Goal: Information Seeking & Learning: Check status

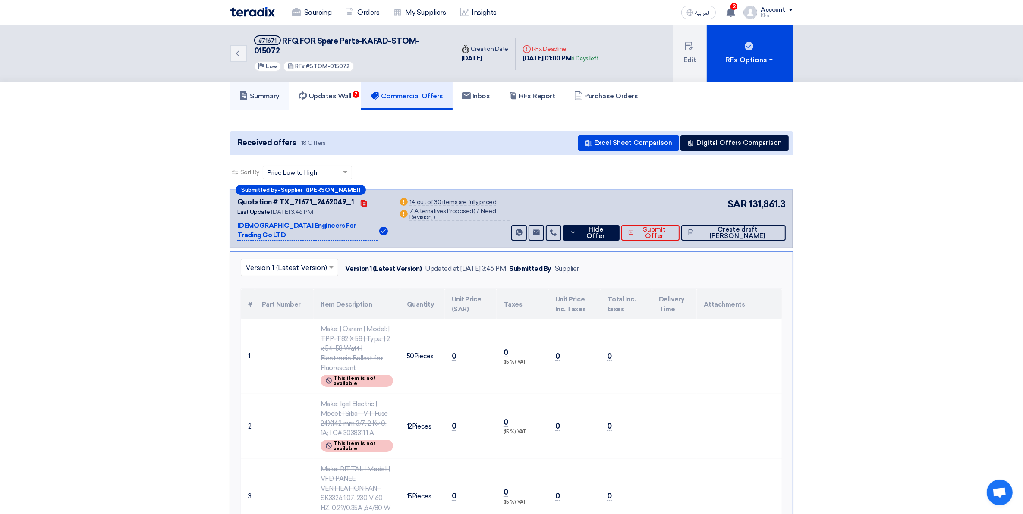
click at [266, 92] on h5 "Summary" at bounding box center [260, 96] width 40 height 9
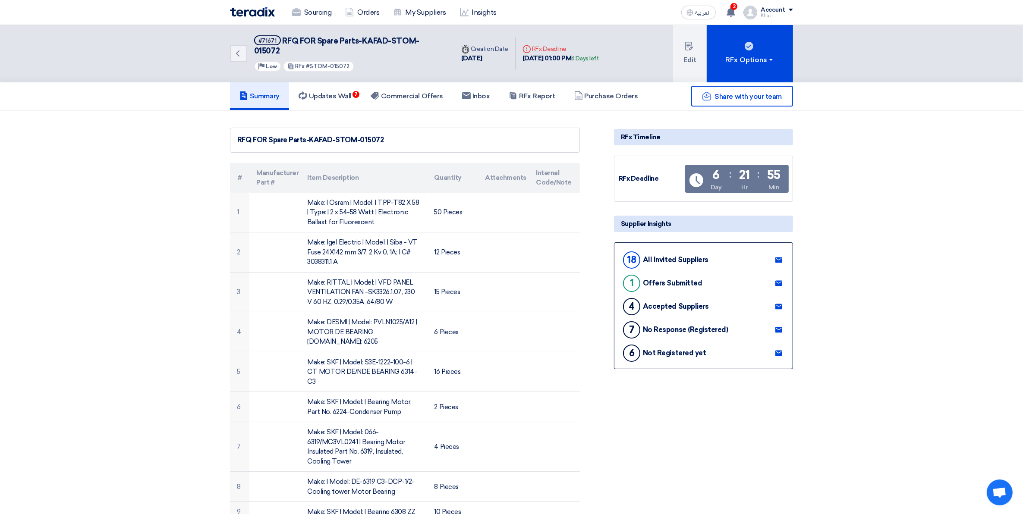
click at [273, 92] on h5 "Summary" at bounding box center [260, 96] width 40 height 9
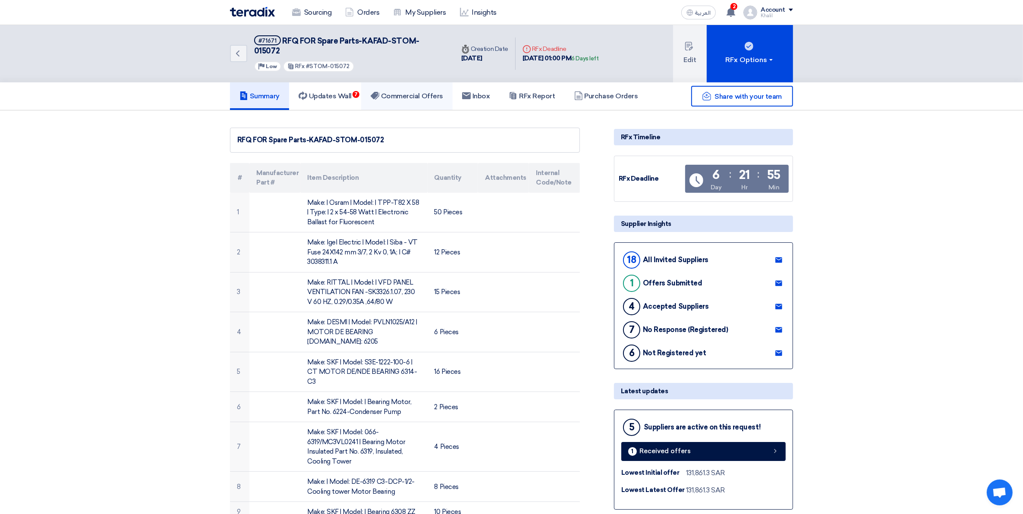
click at [417, 92] on h5 "Commercial Offers" at bounding box center [407, 96] width 73 height 9
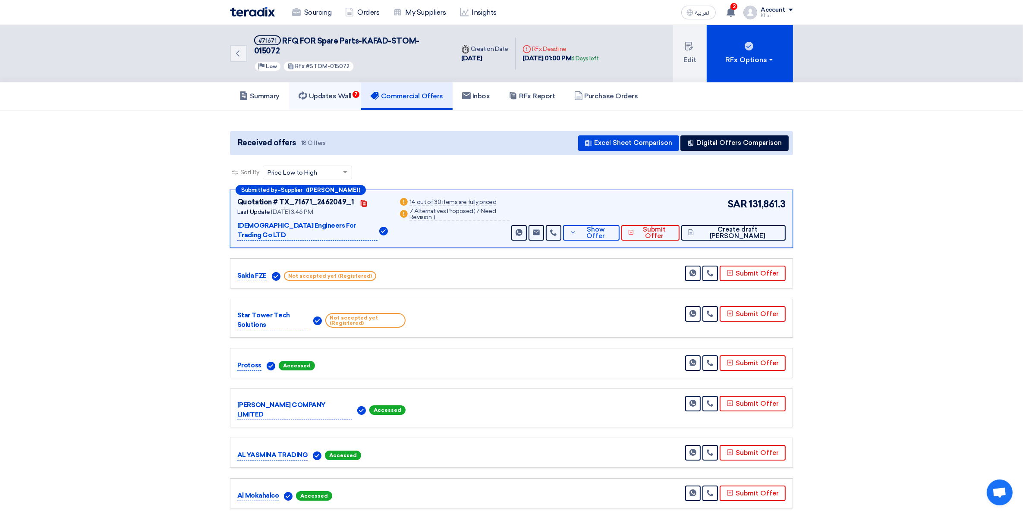
click at [325, 82] on link "Updates Wall 7" at bounding box center [325, 96] width 72 height 28
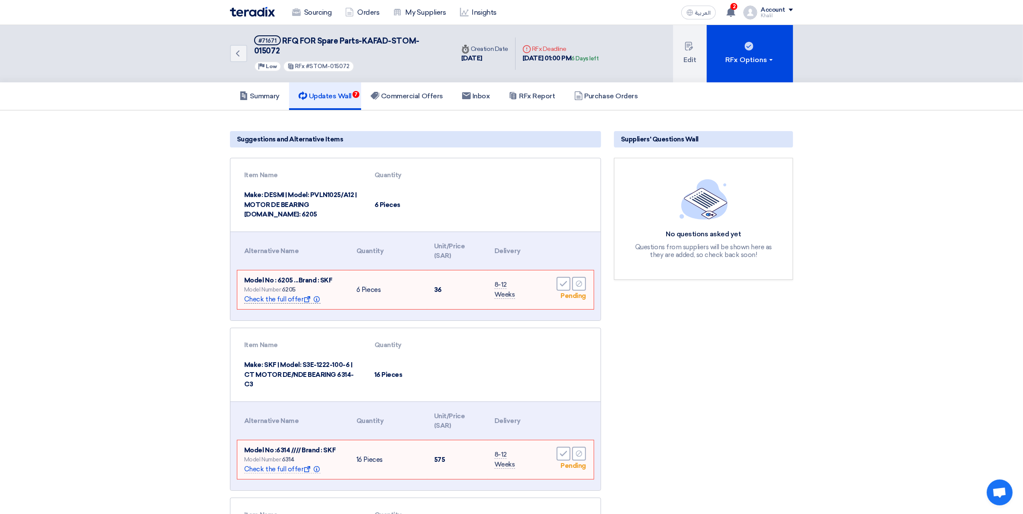
click at [285, 296] on span "Check the full offer Show offer Info" at bounding box center [282, 300] width 76 height 8
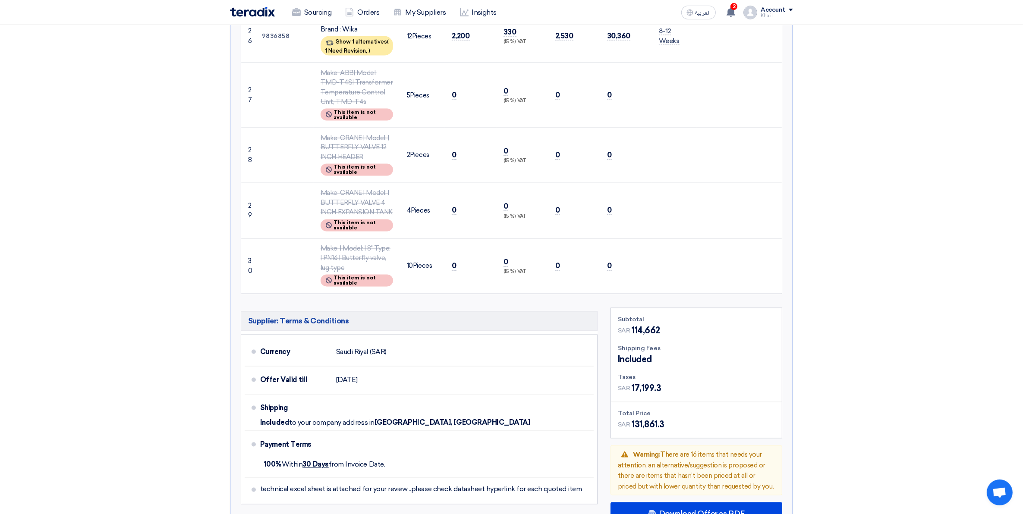
scroll to position [1888, 0]
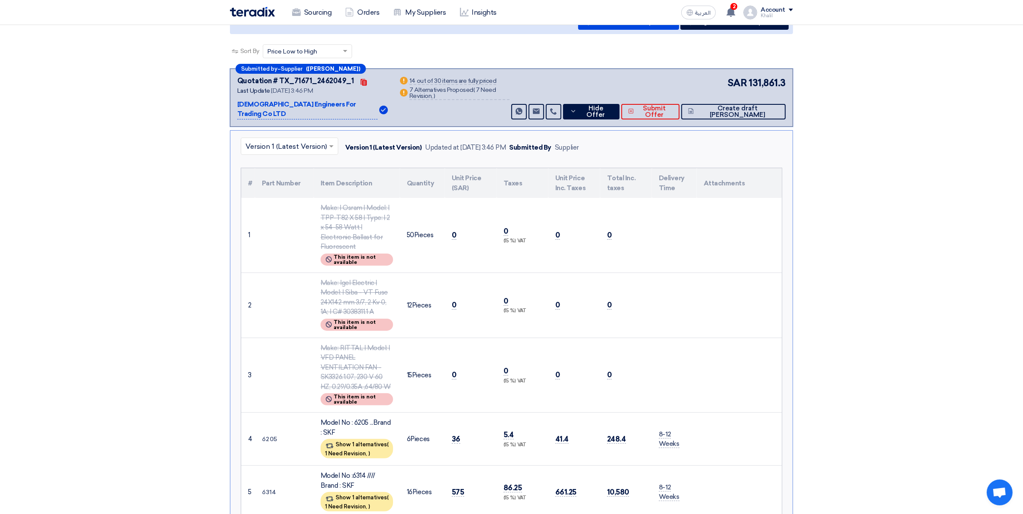
scroll to position [0, 0]
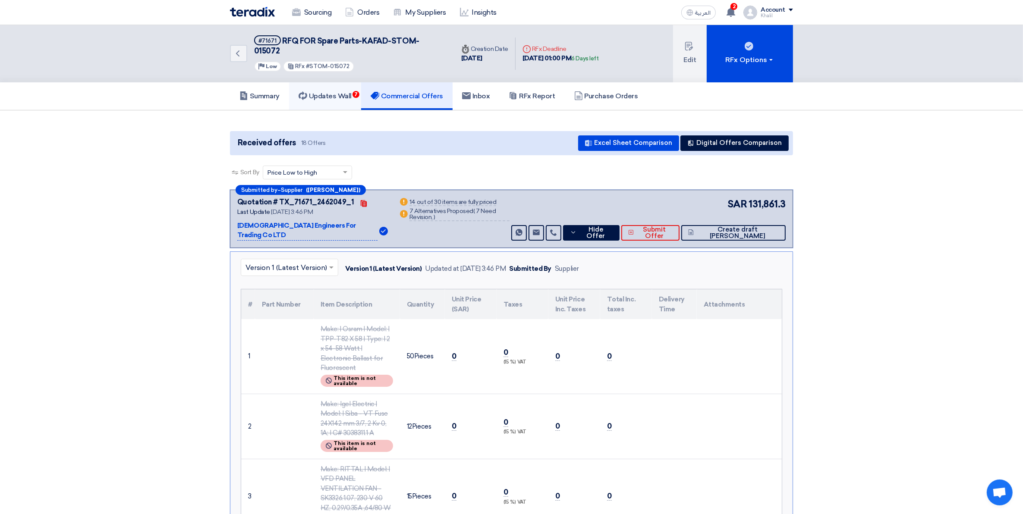
click at [333, 92] on h5 "Updates Wall 7" at bounding box center [325, 96] width 53 height 9
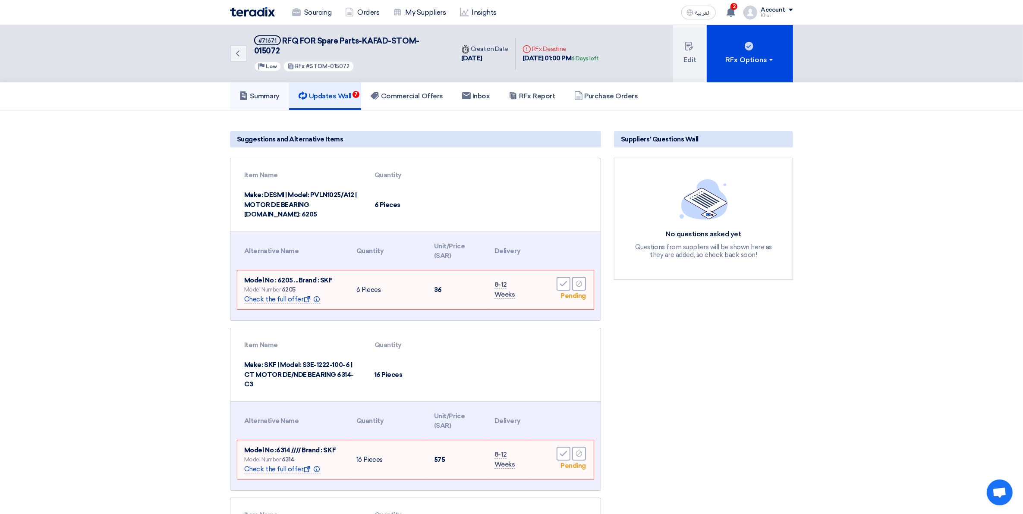
click at [259, 92] on h5 "Summary" at bounding box center [260, 96] width 40 height 9
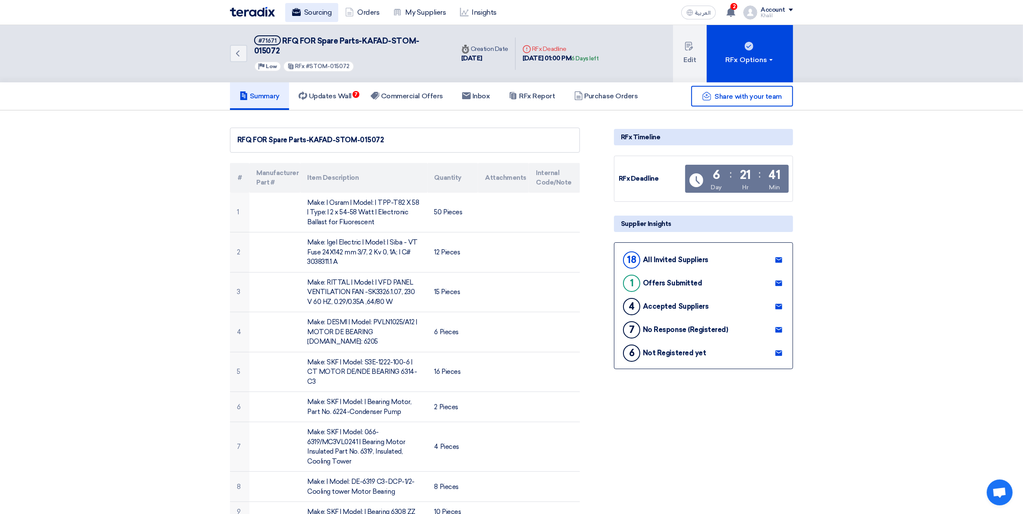
click at [318, 15] on link "Sourcing" at bounding box center [311, 12] width 53 height 19
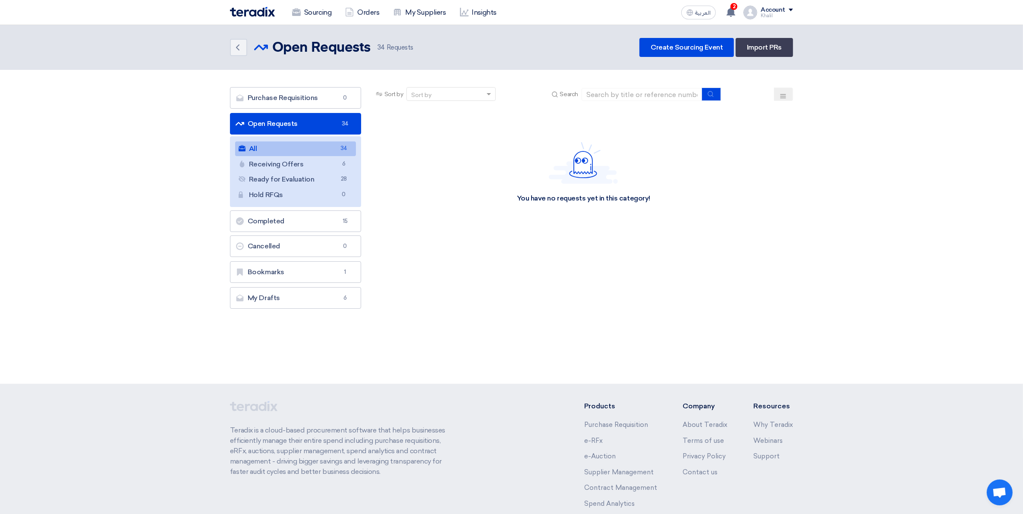
click at [290, 149] on link "All All 34" at bounding box center [295, 149] width 121 height 15
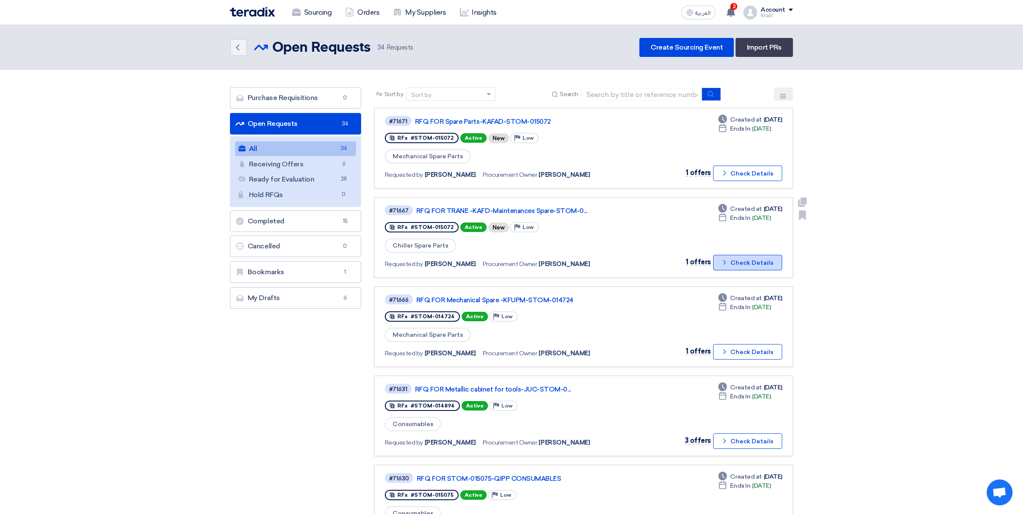
click at [722, 261] on icon "Check details" at bounding box center [725, 262] width 8 height 8
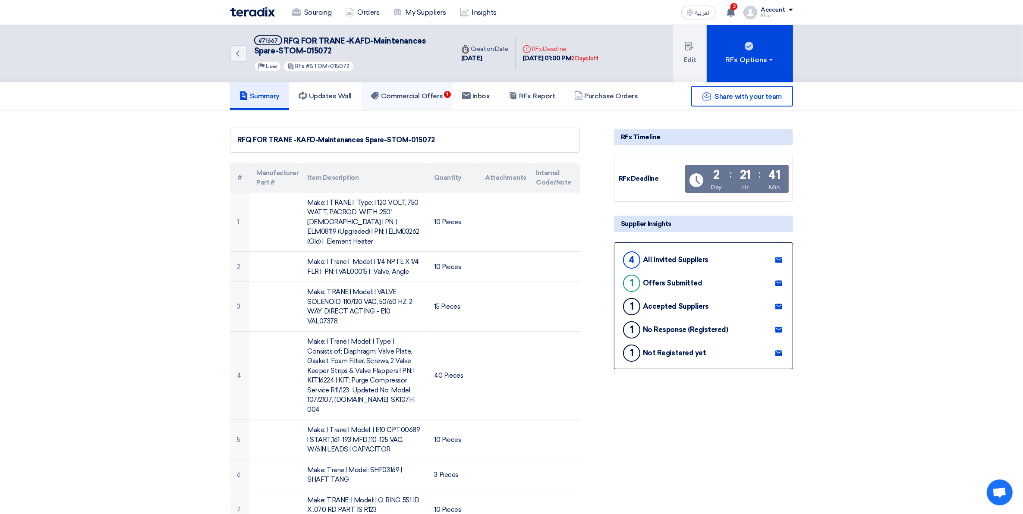
click at [430, 93] on h5 "Commercial Offers 1" at bounding box center [407, 96] width 73 height 9
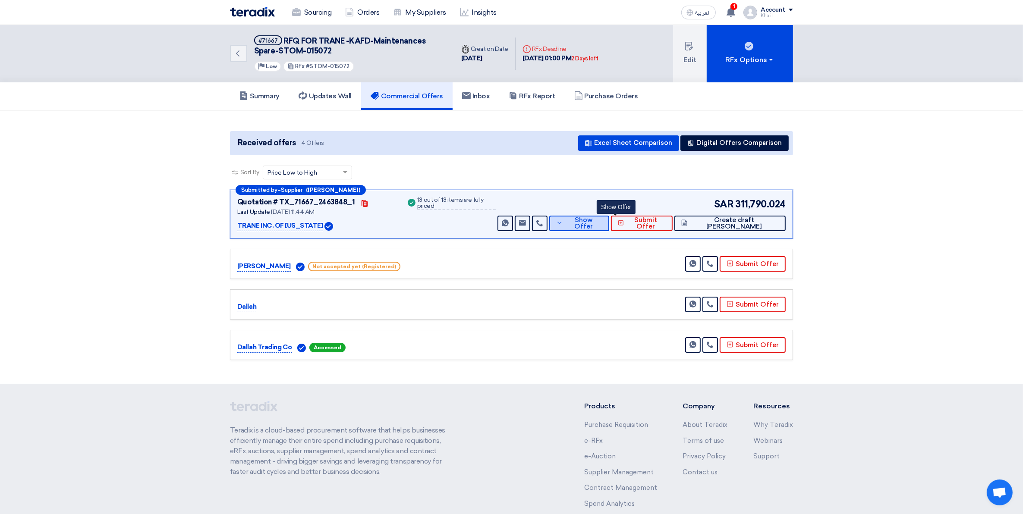
click at [603, 217] on button "Show Offer" at bounding box center [579, 224] width 60 height 16
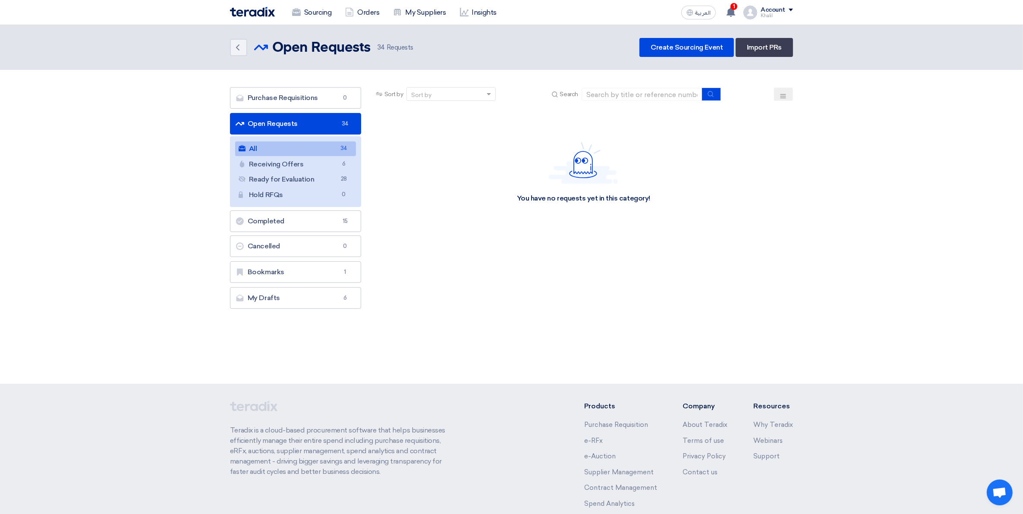
click at [298, 148] on link "All All 34" at bounding box center [295, 149] width 121 height 15
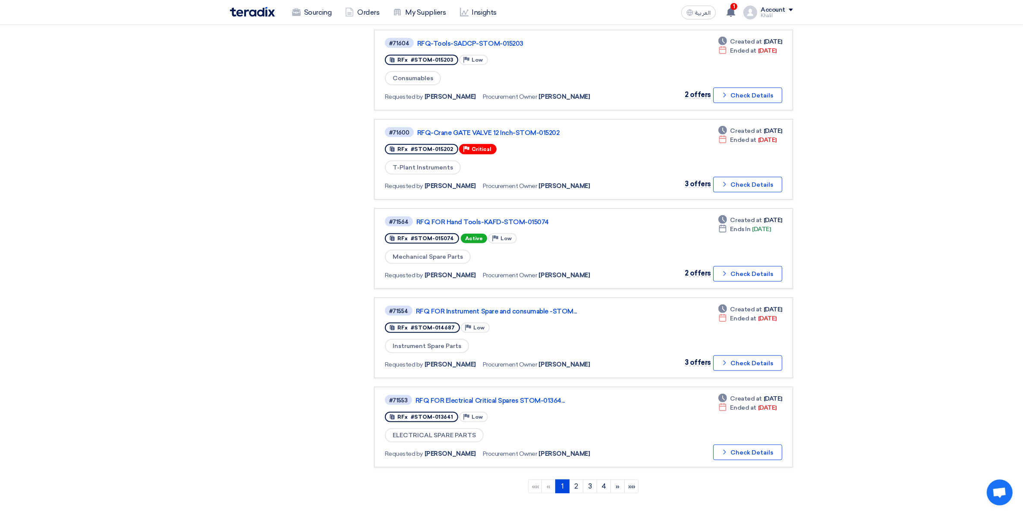
scroll to position [539, 0]
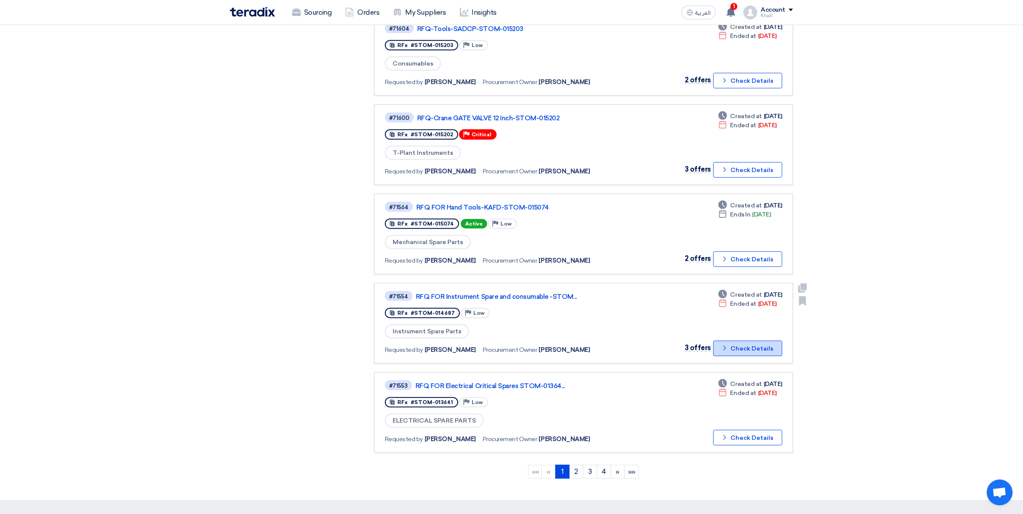
click at [727, 344] on icon "Check details" at bounding box center [725, 348] width 8 height 8
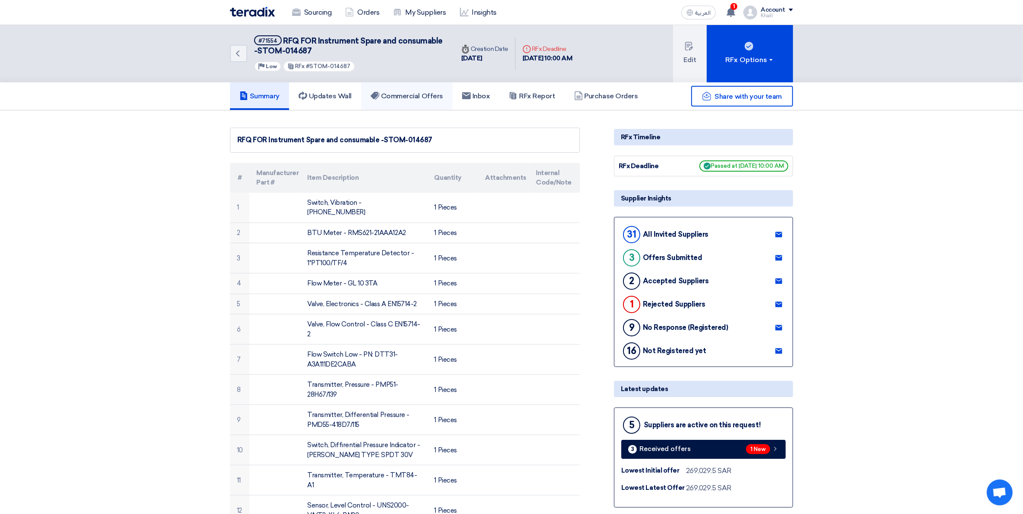
click at [403, 97] on h5 "Commercial Offers" at bounding box center [407, 96] width 73 height 9
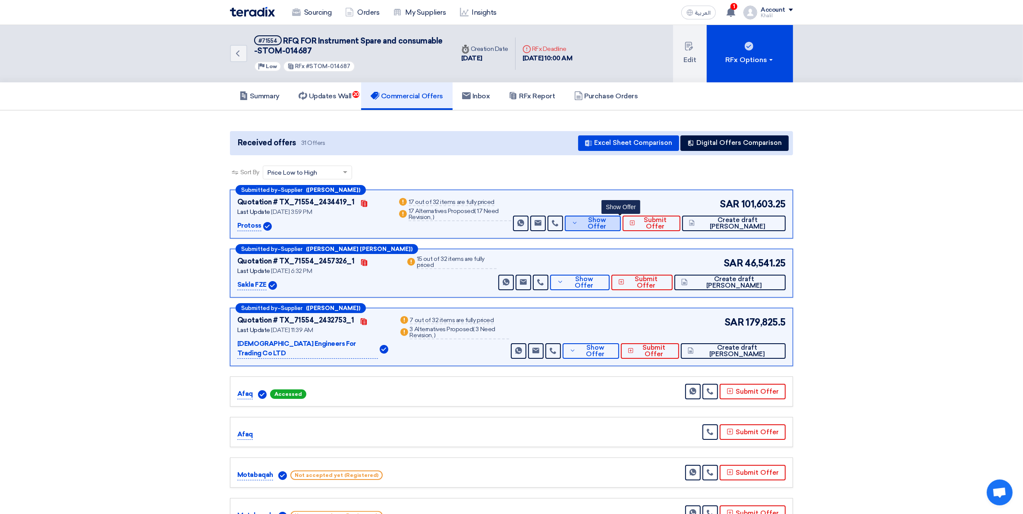
click at [605, 227] on button "Show Offer" at bounding box center [593, 224] width 56 height 16
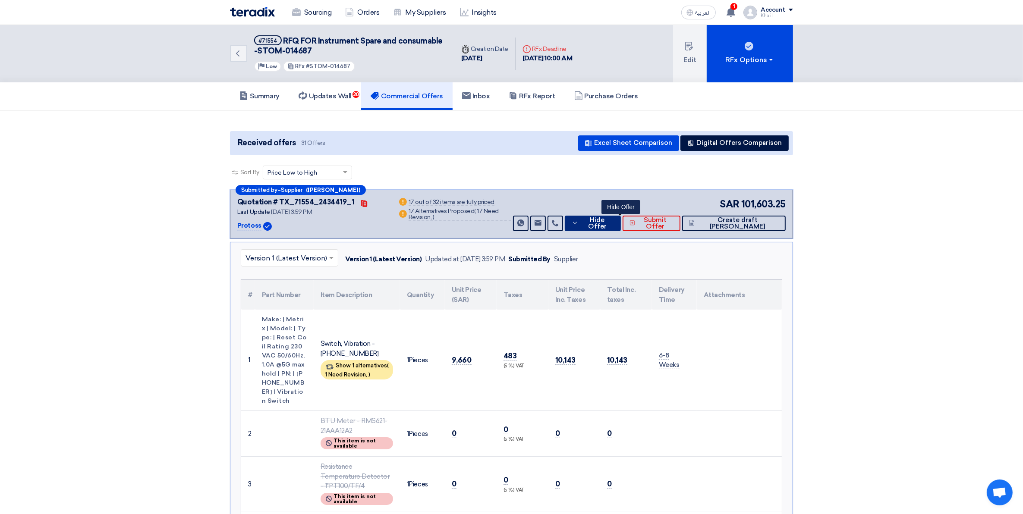
click at [578, 224] on icon at bounding box center [575, 223] width 6 height 7
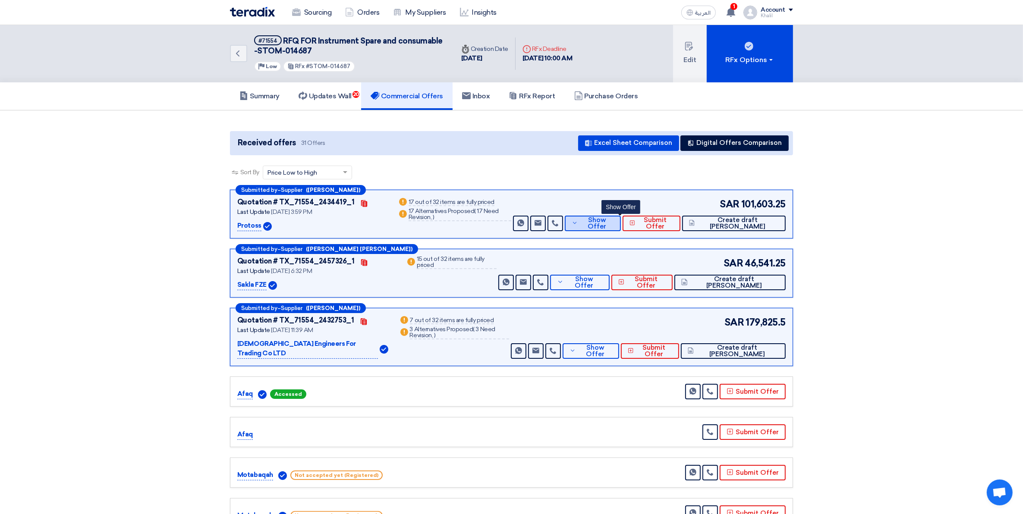
click at [602, 227] on button "Show Offer" at bounding box center [593, 224] width 56 height 16
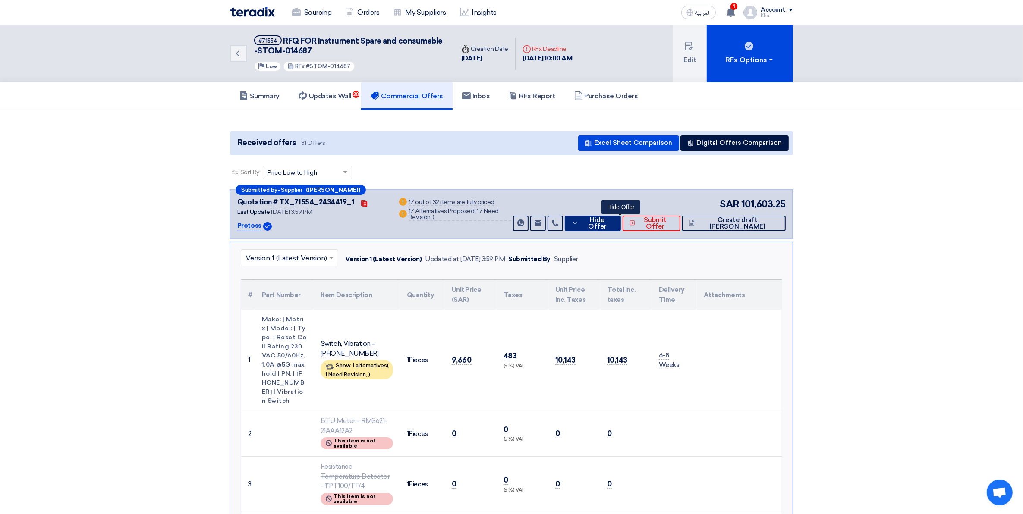
click at [603, 227] on button "Hide Offer" at bounding box center [593, 224] width 56 height 16
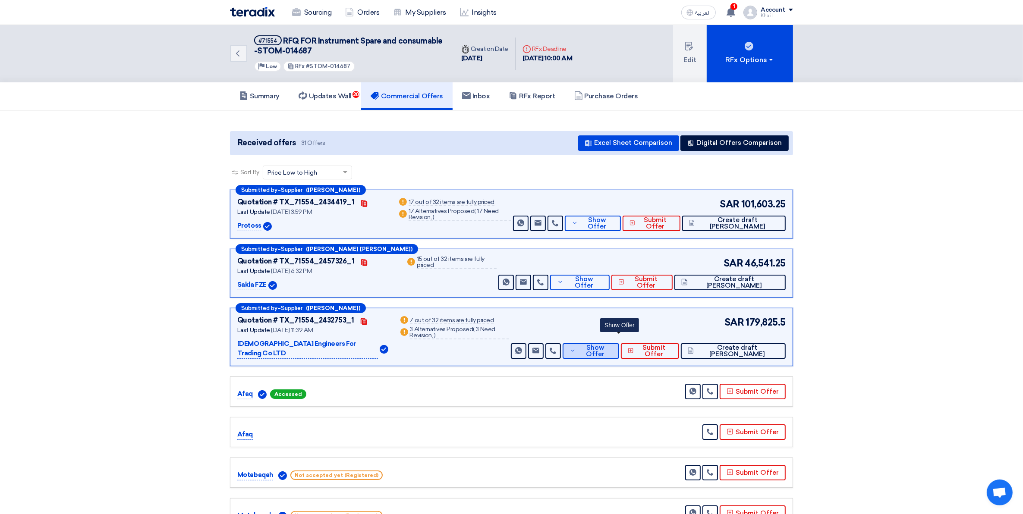
click at [609, 345] on span "Show Offer" at bounding box center [595, 351] width 34 height 13
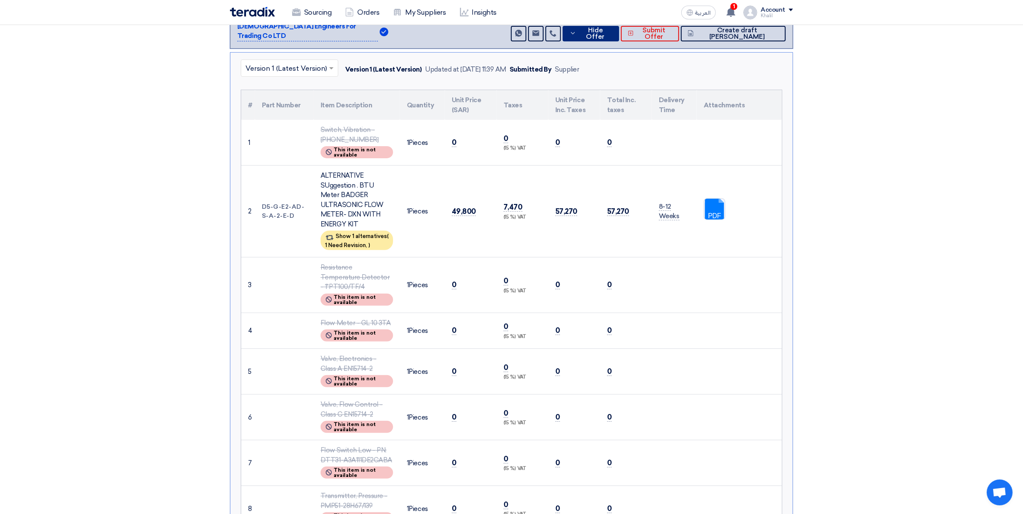
scroll to position [324, 0]
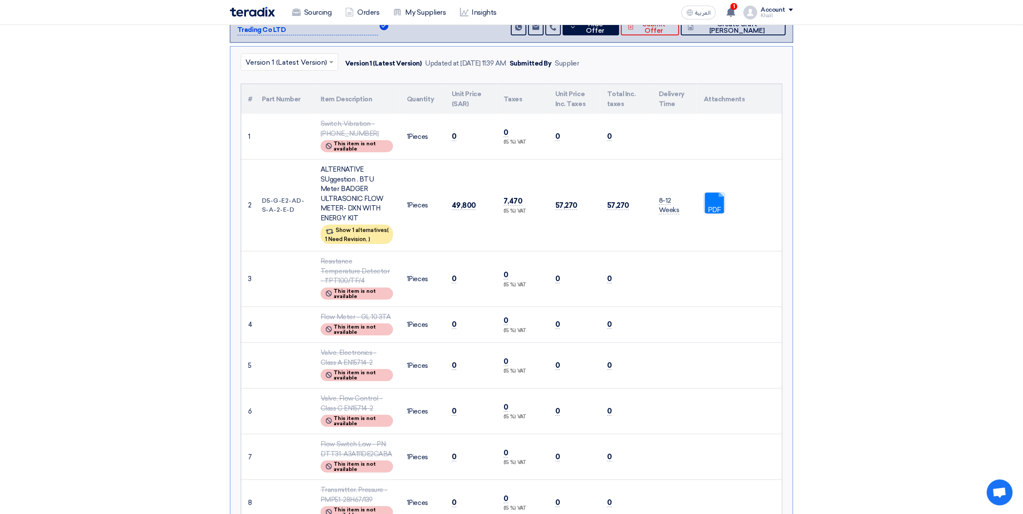
click at [710, 193] on link at bounding box center [738, 219] width 69 height 52
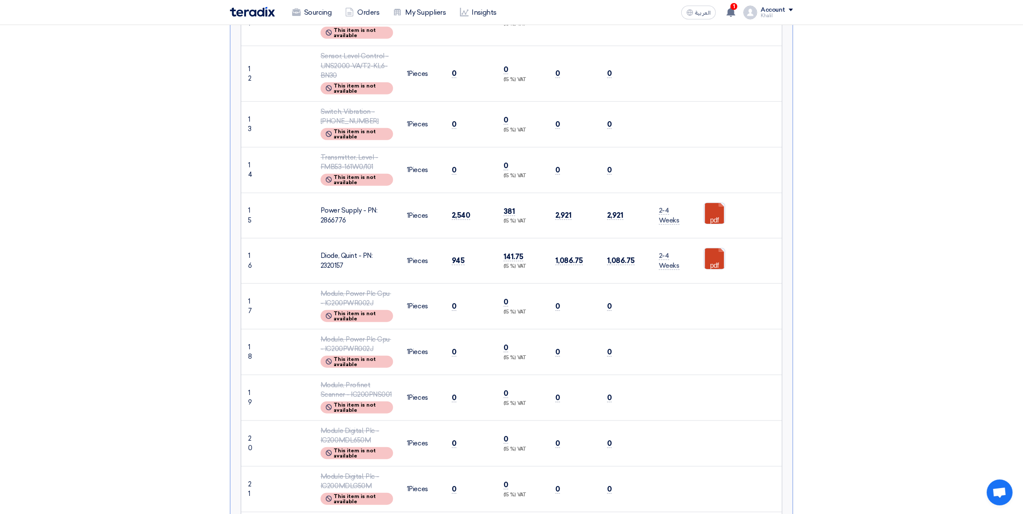
scroll to position [917, 0]
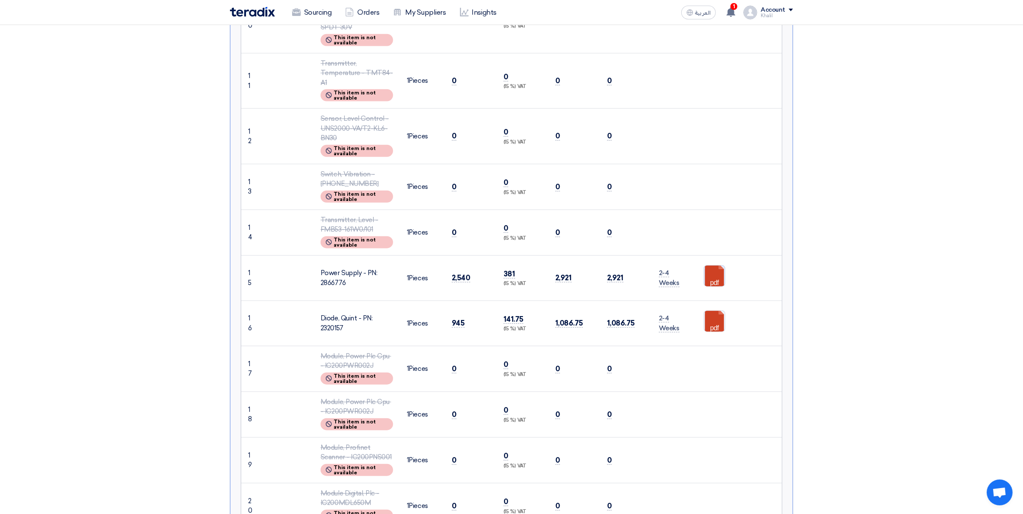
click at [720, 266] on link at bounding box center [738, 292] width 69 height 52
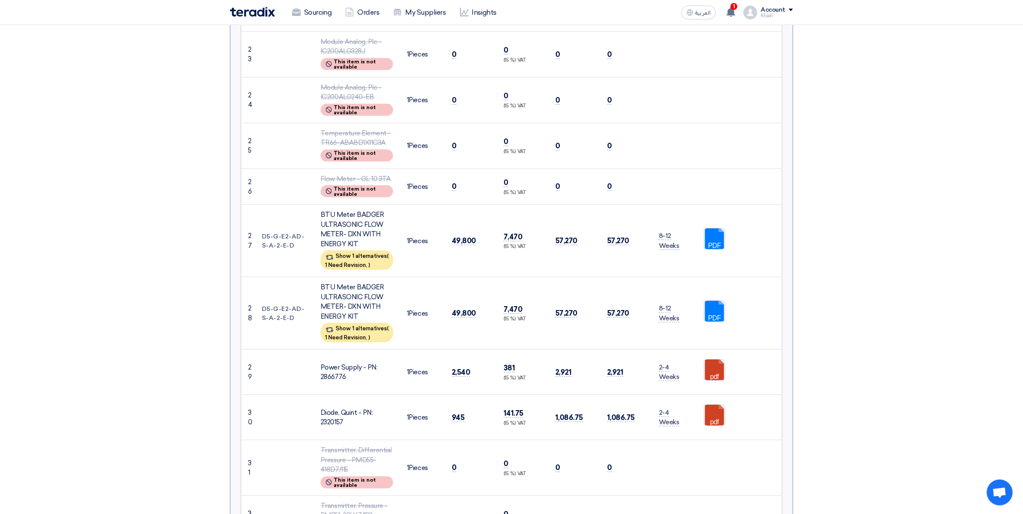
scroll to position [1510, 0]
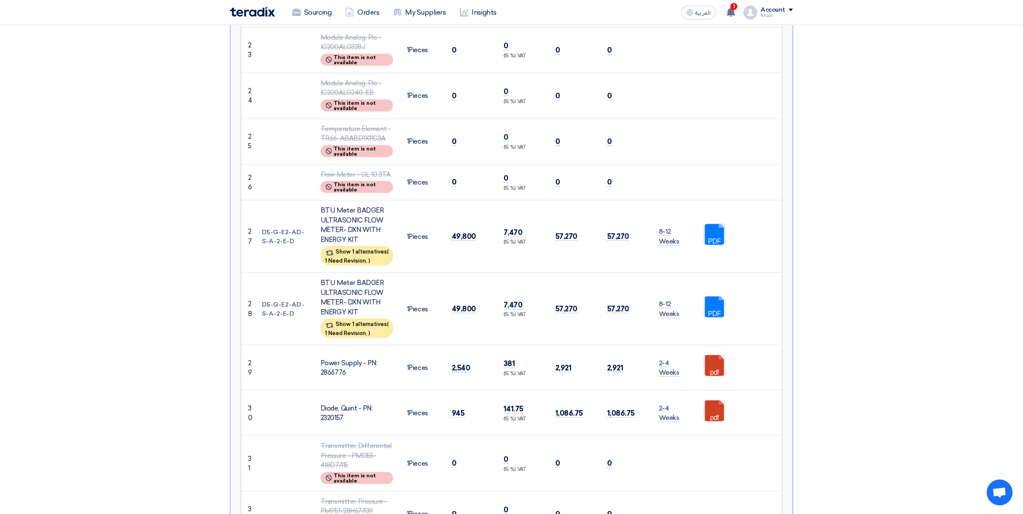
click at [716, 224] on link at bounding box center [738, 250] width 69 height 52
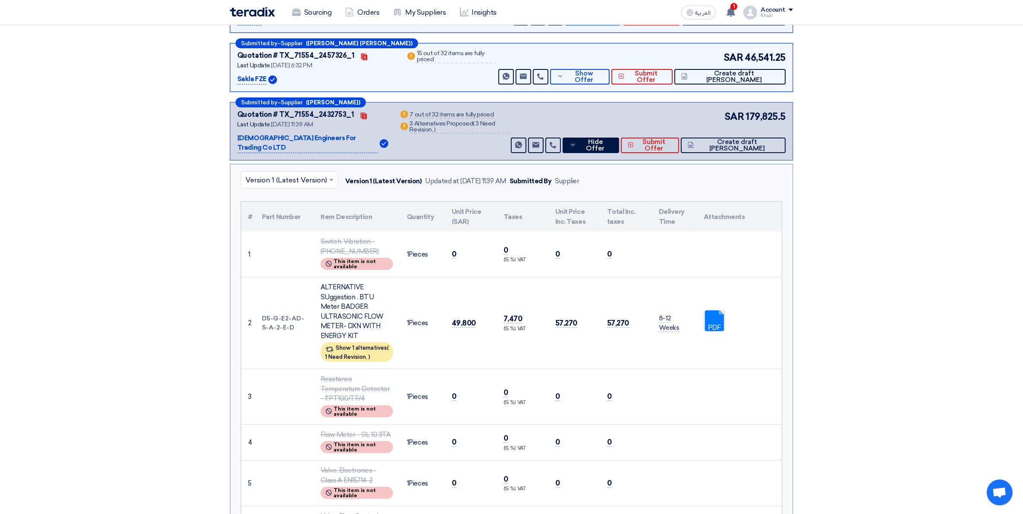
scroll to position [54, 0]
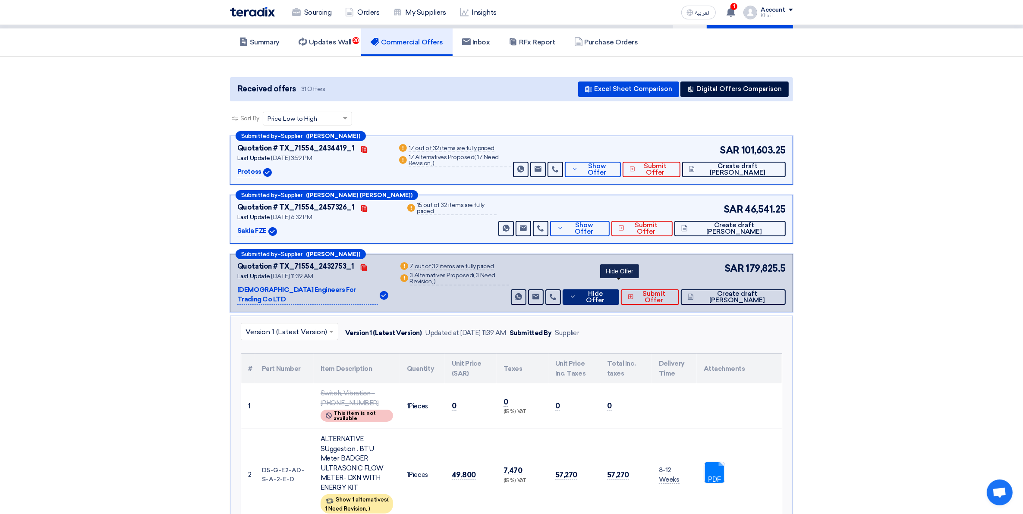
click at [576, 293] on icon at bounding box center [573, 296] width 6 height 7
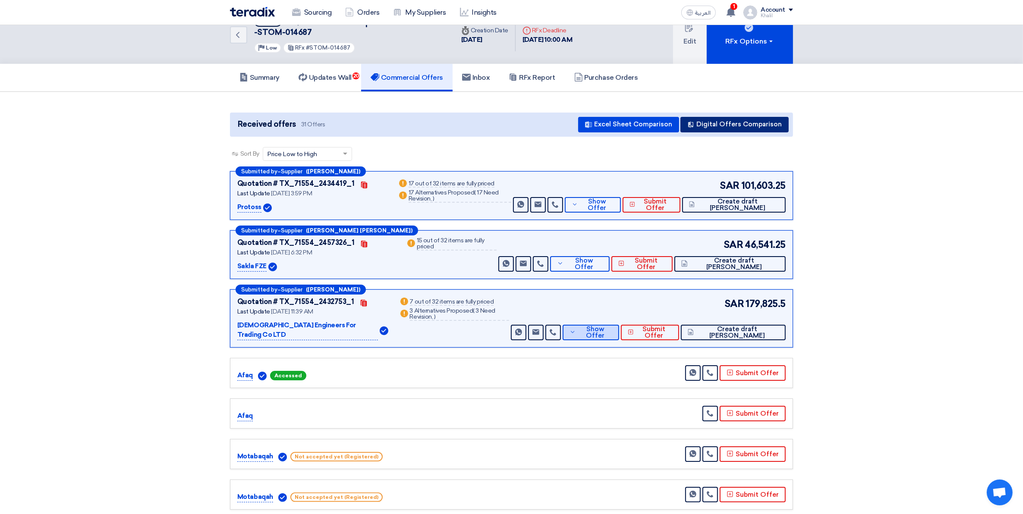
scroll to position [0, 0]
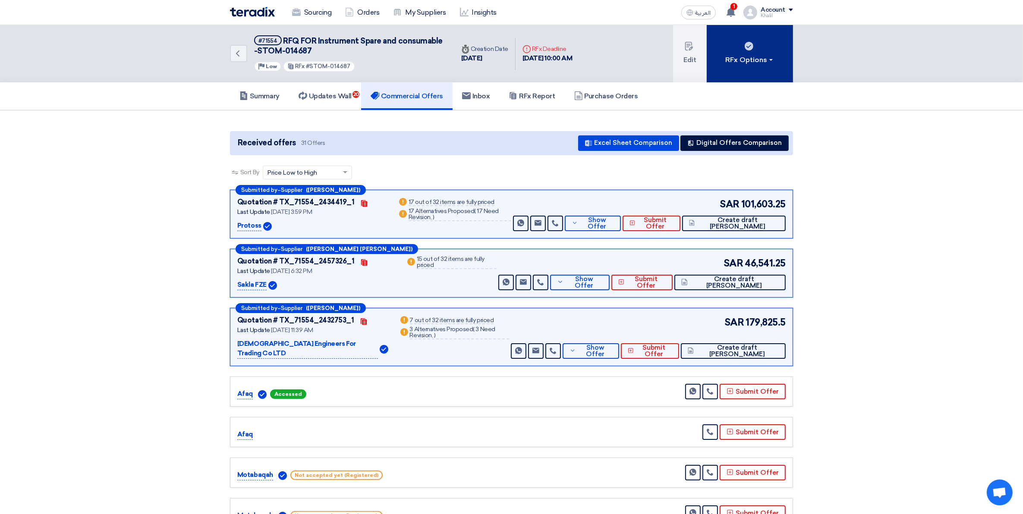
click at [754, 66] on button "RFx Options" at bounding box center [750, 53] width 86 height 57
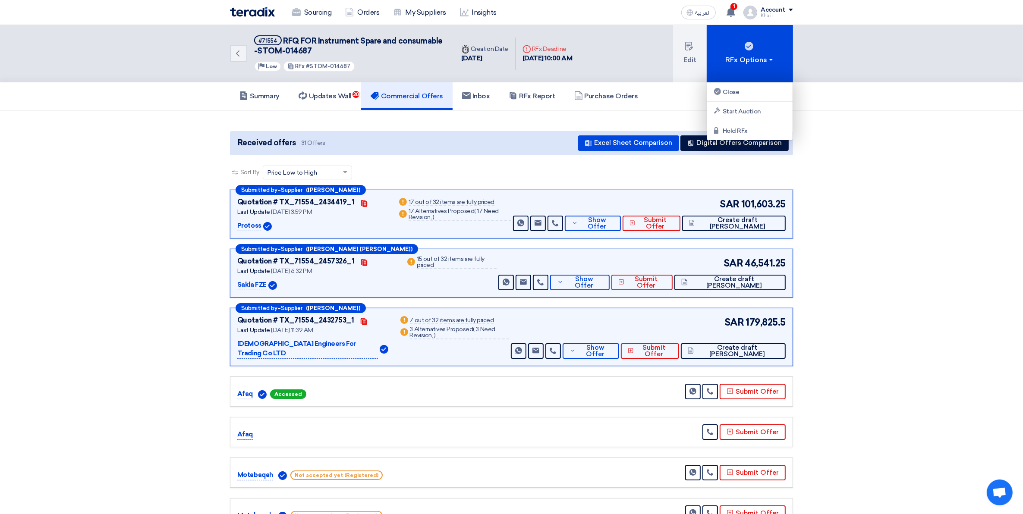
drag, startPoint x: 322, startPoint y: 94, endPoint x: 324, endPoint y: 98, distance: 4.7
click at [322, 94] on h5 "Updates Wall 20" at bounding box center [325, 96] width 53 height 9
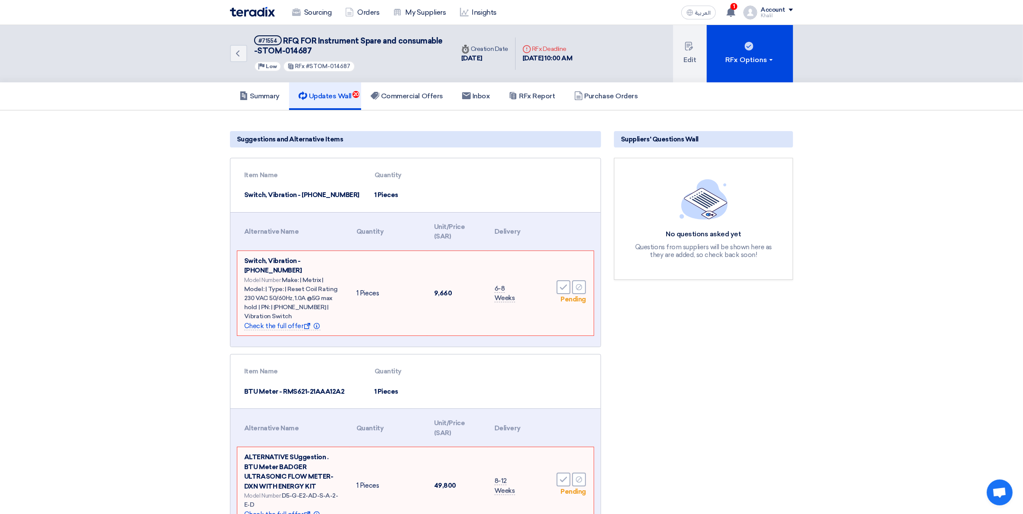
click at [706, 201] on img at bounding box center [704, 199] width 48 height 41
click at [288, 322] on span "Check the full offer Show offer Info" at bounding box center [282, 326] width 76 height 8
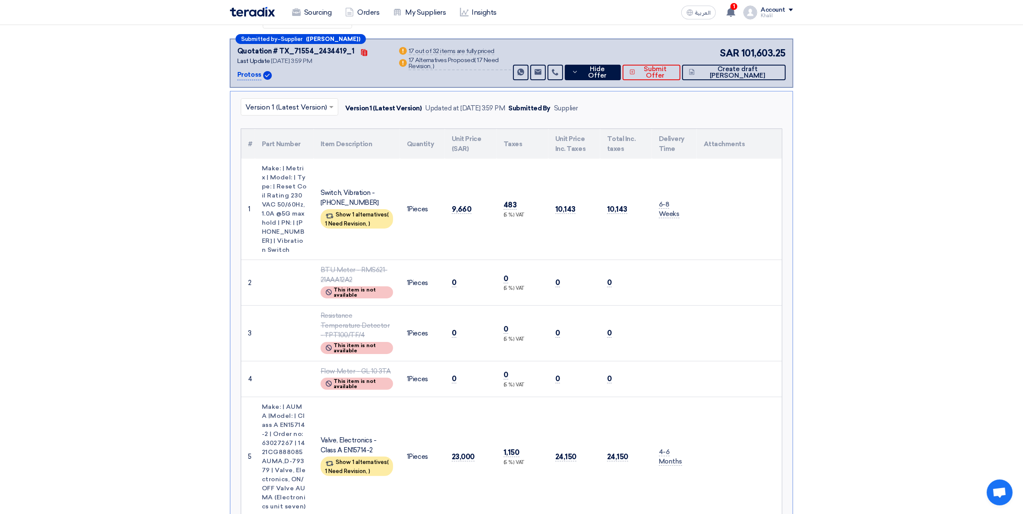
scroll to position [81, 0]
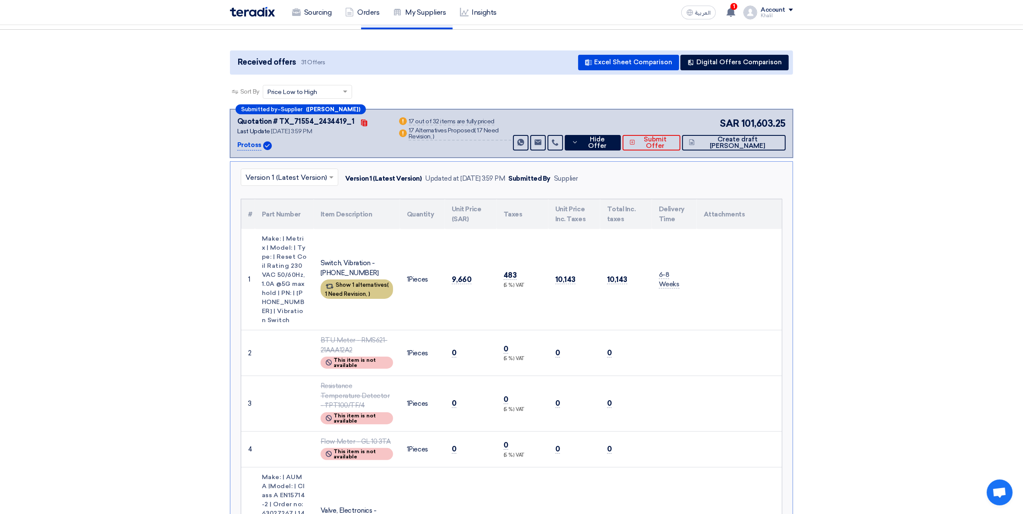
click at [365, 291] on span "1 Need Revision," at bounding box center [346, 294] width 42 height 6
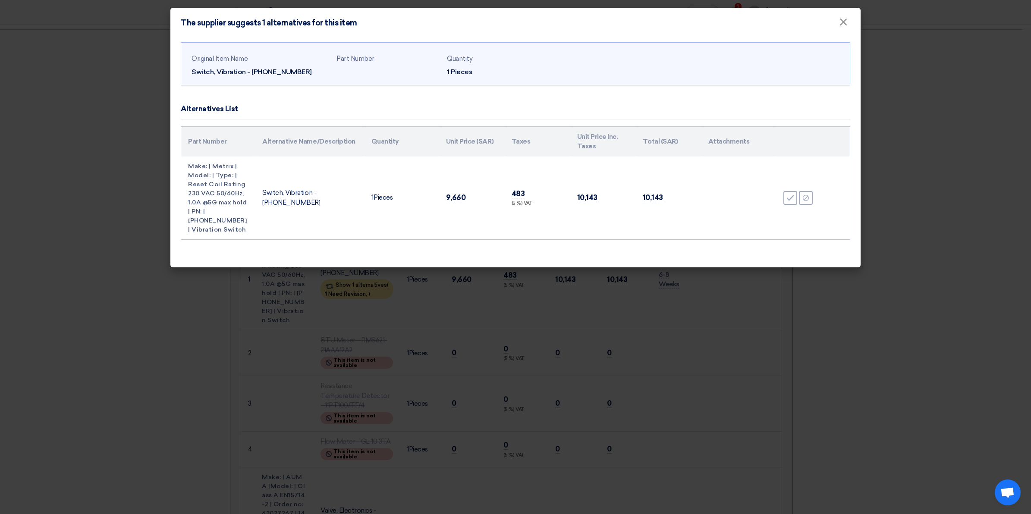
click at [951, 214] on modal-container "The supplier suggests 1 alternatives for this item × Original Item Name Switch,…" at bounding box center [515, 257] width 1031 height 514
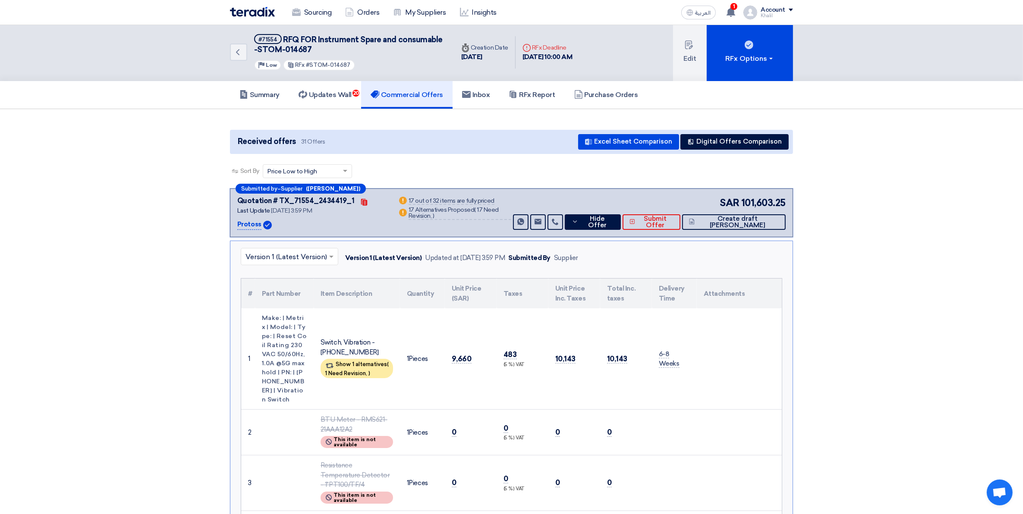
scroll to position [0, 0]
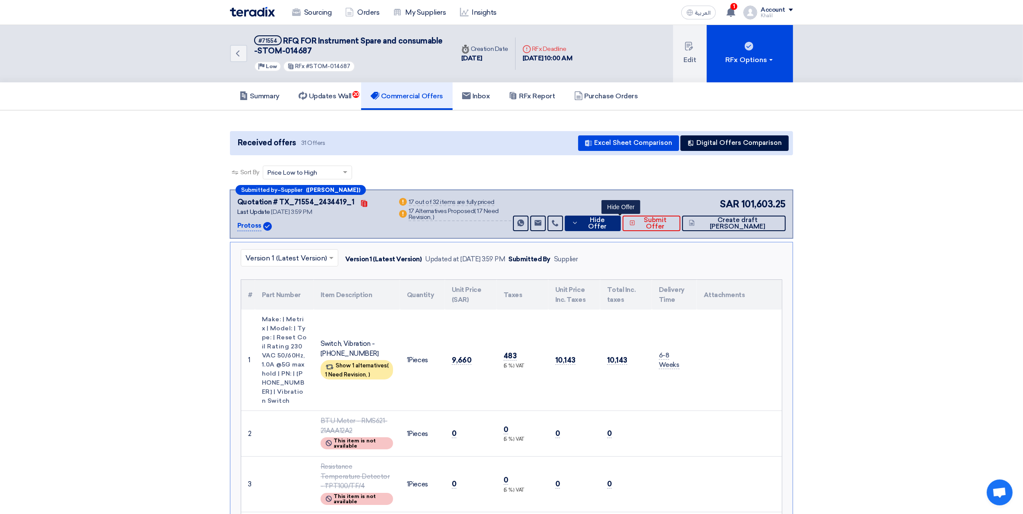
click at [599, 221] on button "Hide Offer" at bounding box center [593, 224] width 56 height 16
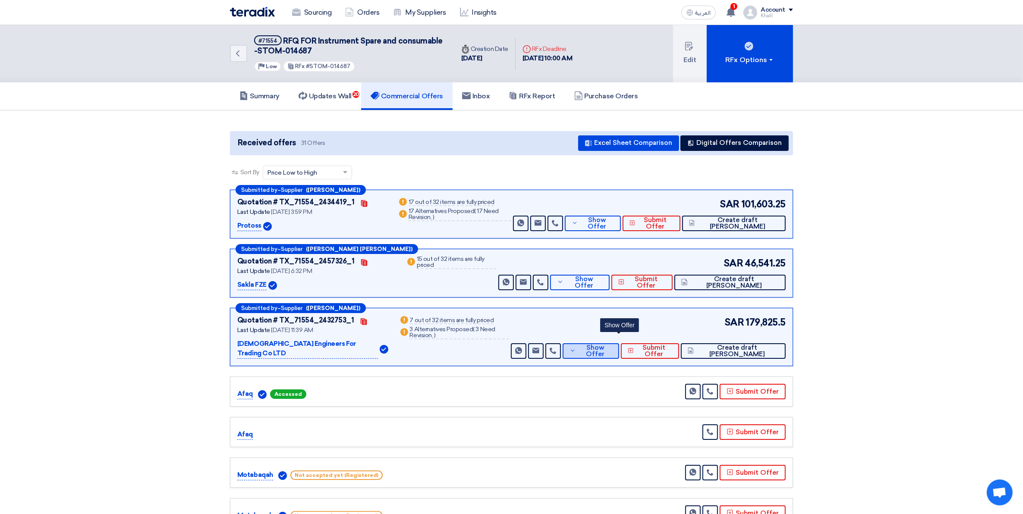
click at [610, 345] on span "Show Offer" at bounding box center [595, 351] width 34 height 13
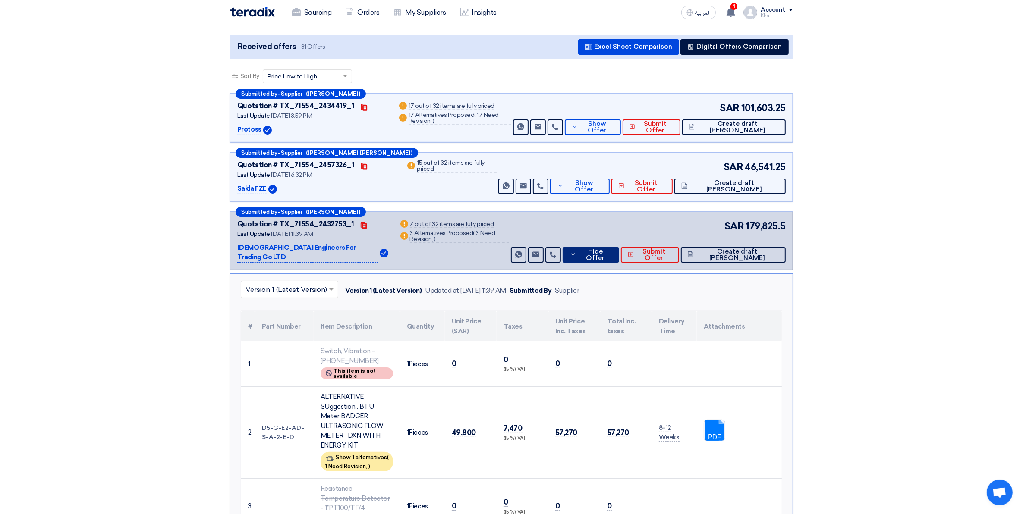
scroll to position [162, 0]
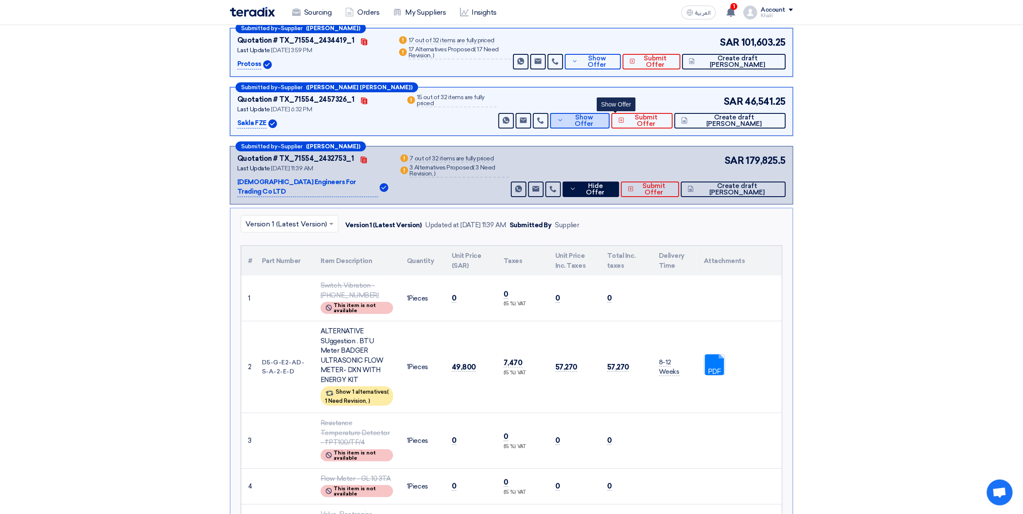
click at [602, 119] on span "Show Offer" at bounding box center [584, 120] width 37 height 13
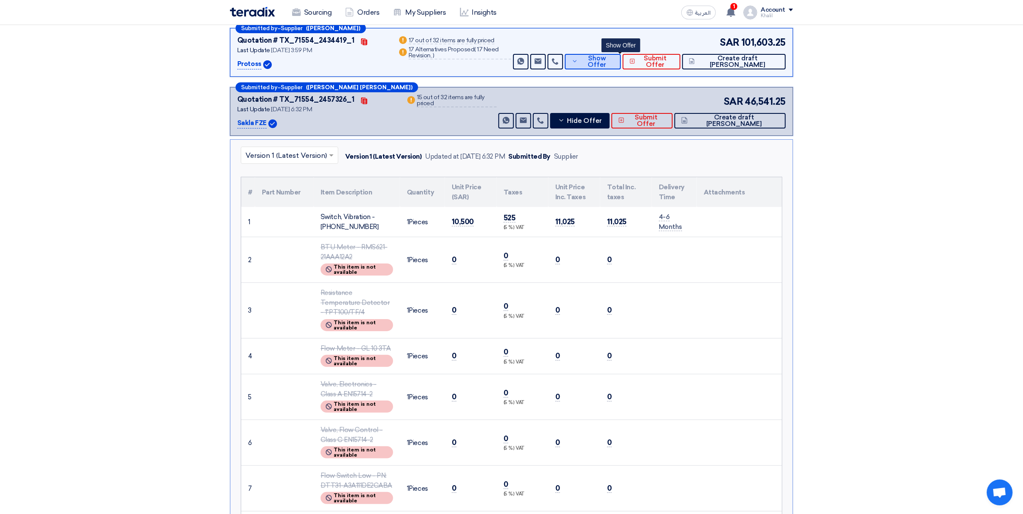
click at [578, 60] on icon at bounding box center [575, 61] width 6 height 7
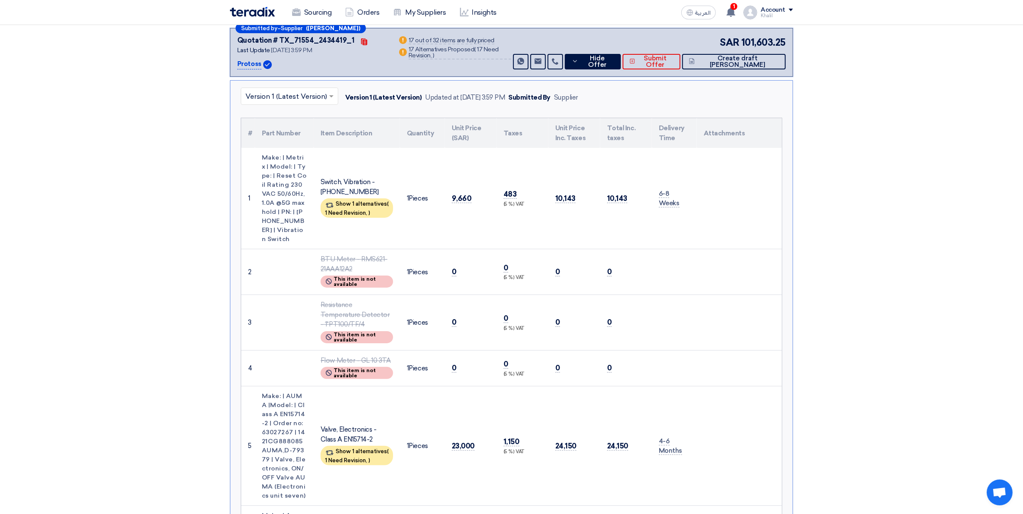
drag, startPoint x: 319, startPoint y: 174, endPoint x: 378, endPoint y: 184, distance: 60.0
click at [378, 184] on td "Switch, Vibration - [PHONE_NUMBER] Show 1 alternatives ( 1 Need Revision, )" at bounding box center [357, 198] width 86 height 101
copy div "Switch, Vibration - [PHONE_NUMBER]"
